Goal: Information Seeking & Learning: Learn about a topic

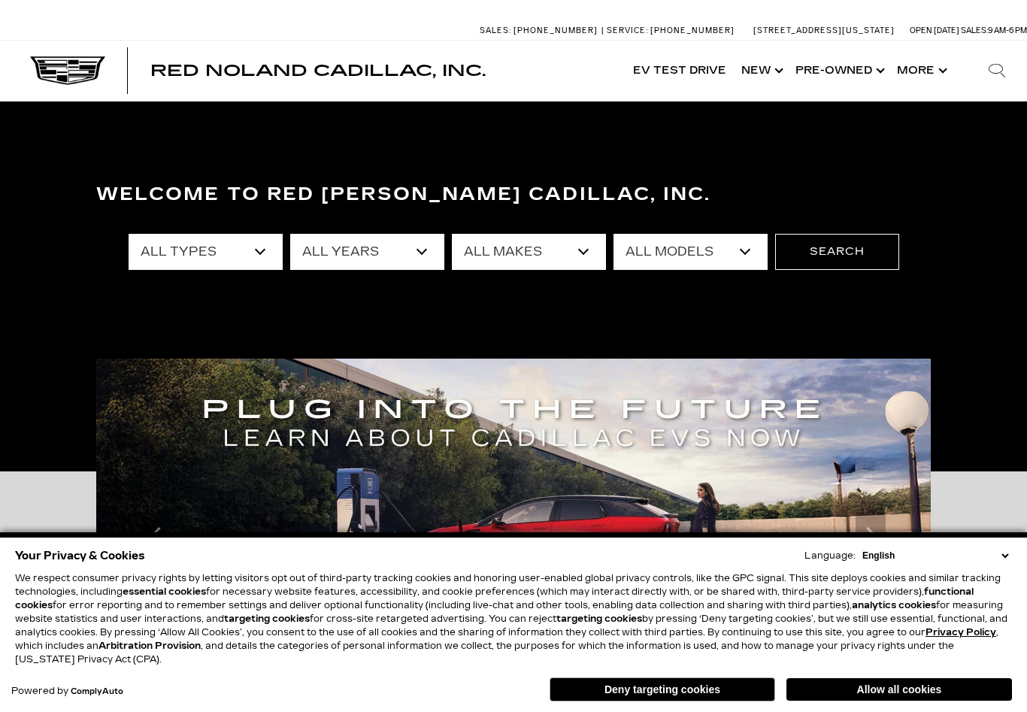
select select "New"
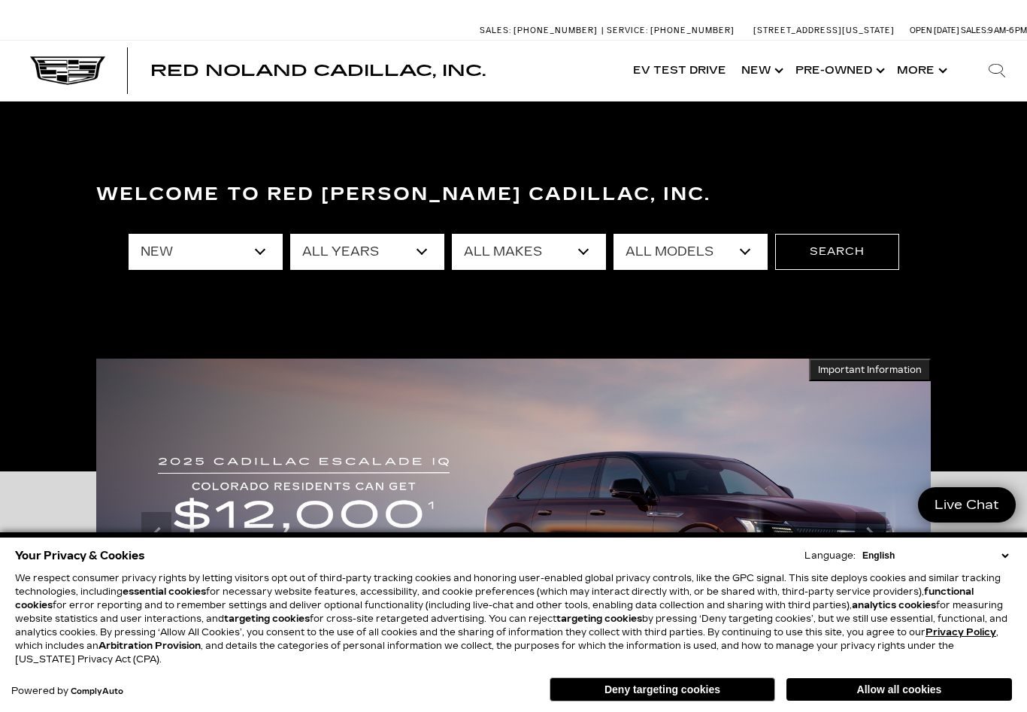
click at [429, 253] on select "All Years 2026 2025 2024" at bounding box center [367, 252] width 154 height 36
select select "2025"
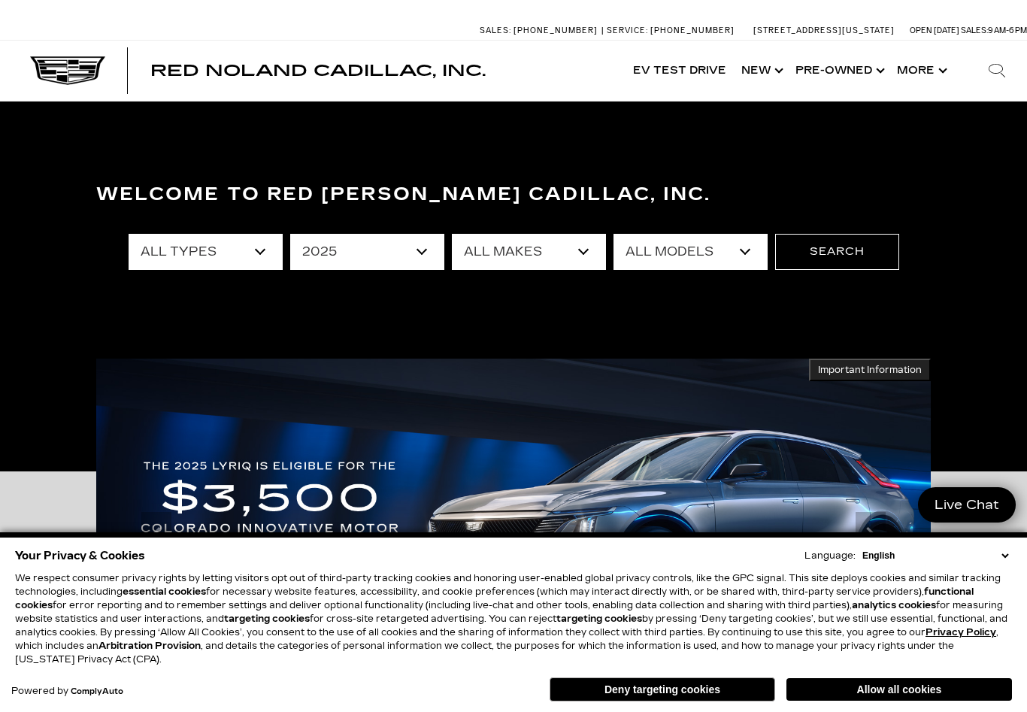
click at [579, 256] on select "All Makes Cadillac" at bounding box center [529, 252] width 154 height 36
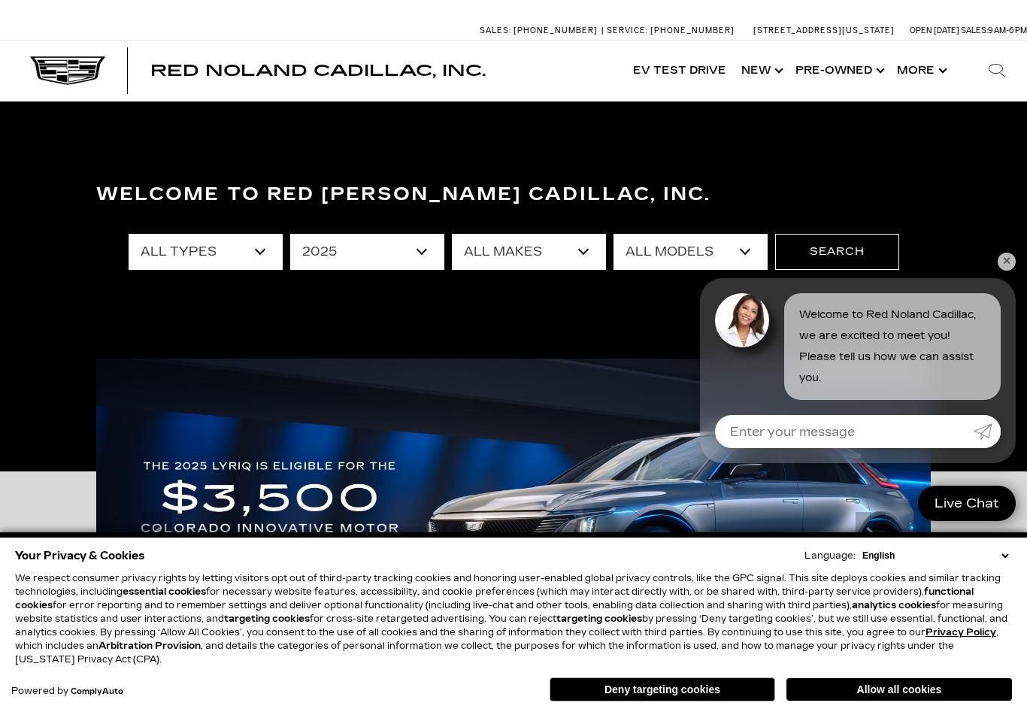
select select "Cadillac"
click at [743, 246] on select "All Models CT4 Escalade Escalade ESV ESCALADE IQ LYRIQ OPTIQ XT5 XT6" at bounding box center [690, 252] width 154 height 36
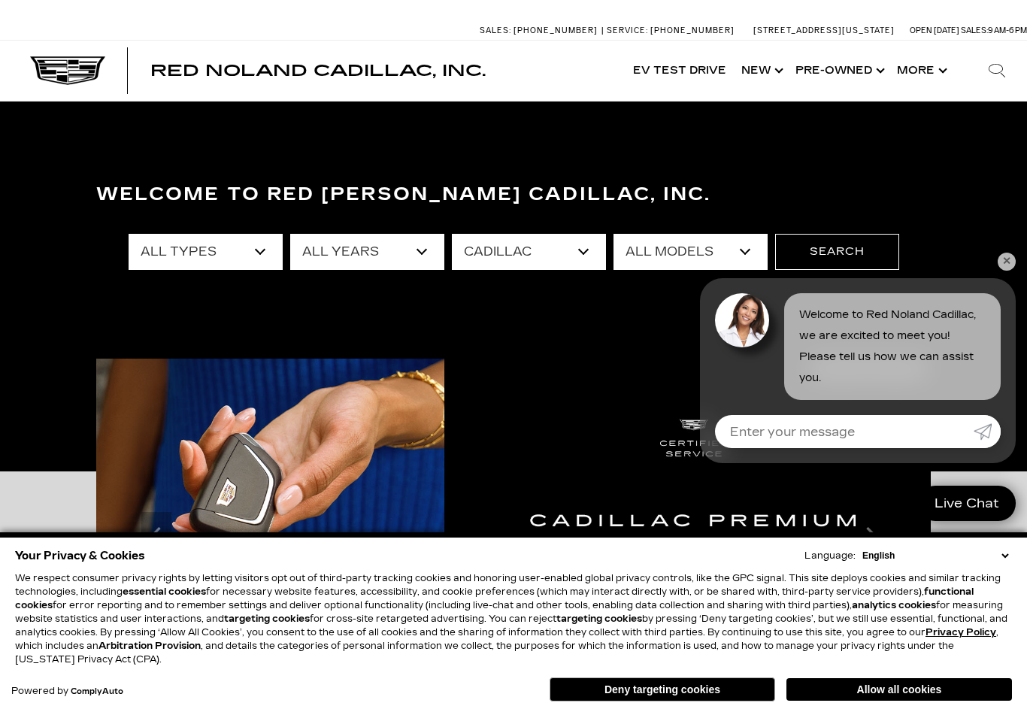
select select "Escalade"
click at [828, 243] on button "Search" at bounding box center [837, 252] width 124 height 36
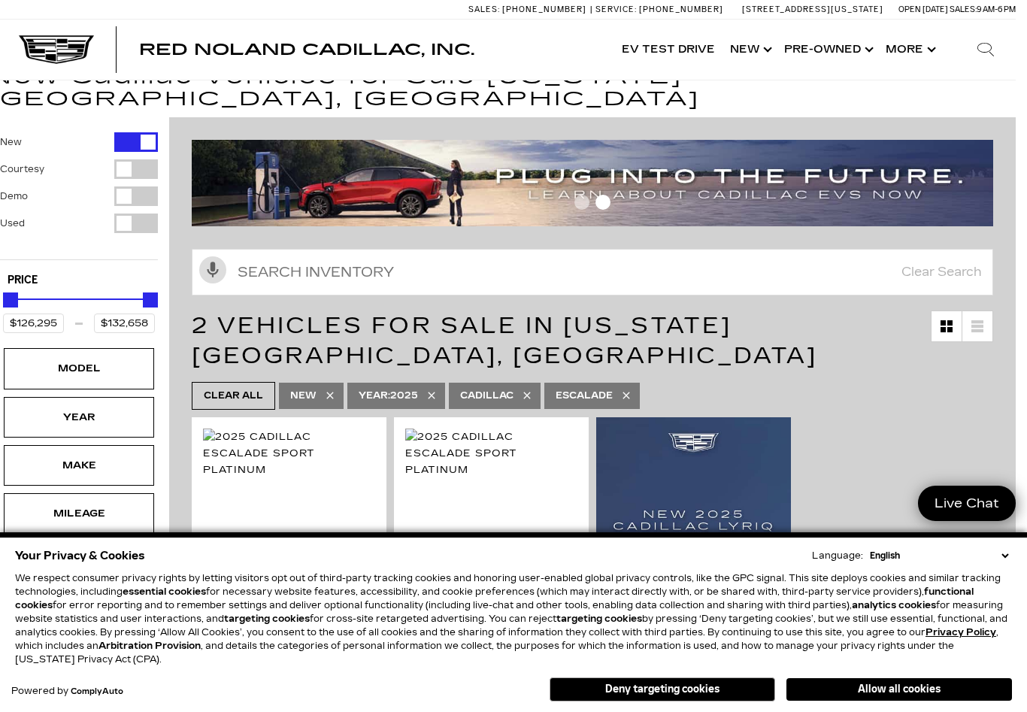
scroll to position [0, 11]
